Goal: Task Accomplishment & Management: Use online tool/utility

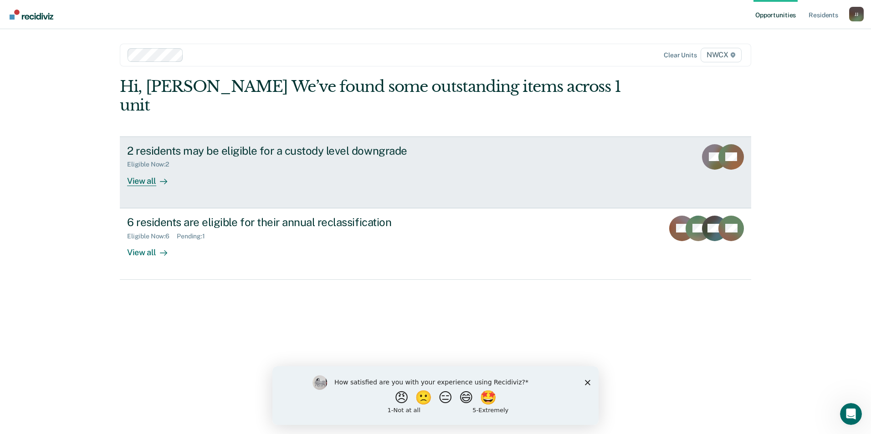
click at [184, 144] on div "2 residents may be eligible for a custody level downgrade" at bounding box center [287, 150] width 320 height 13
